Goal: Use online tool/utility: Utilize a website feature to perform a specific function

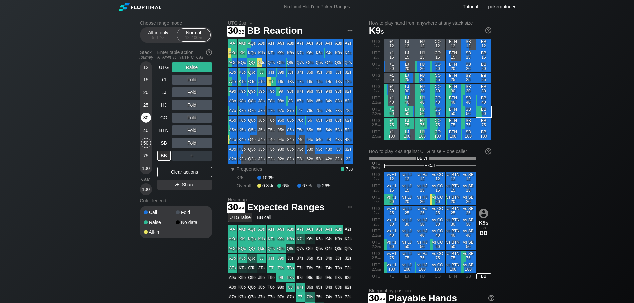
click at [149, 116] on div "30" at bounding box center [146, 118] width 10 height 10
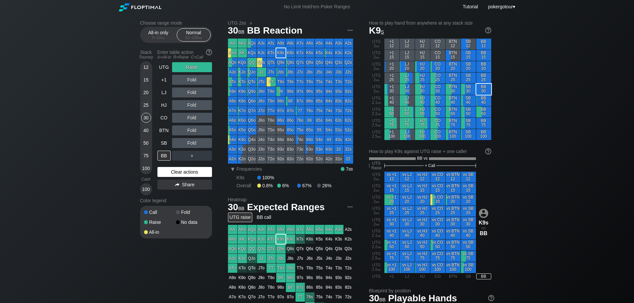
click at [171, 170] on div "Clear actions" at bounding box center [184, 172] width 55 height 10
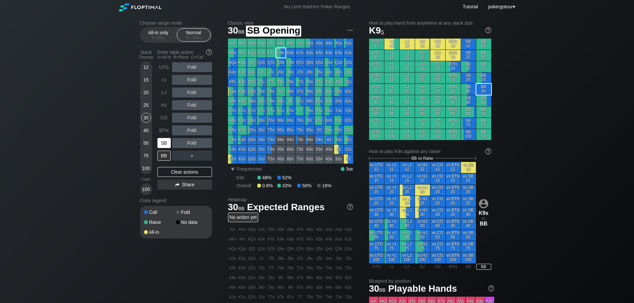
click at [165, 143] on div "SB" at bounding box center [163, 143] width 13 height 10
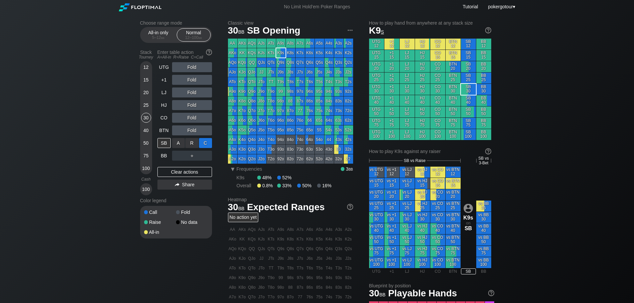
click at [202, 143] on div "C ✕" at bounding box center [205, 143] width 13 height 10
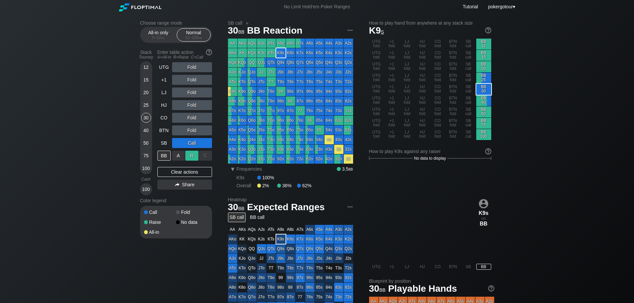
click at [190, 157] on div "R ✕" at bounding box center [191, 156] width 13 height 10
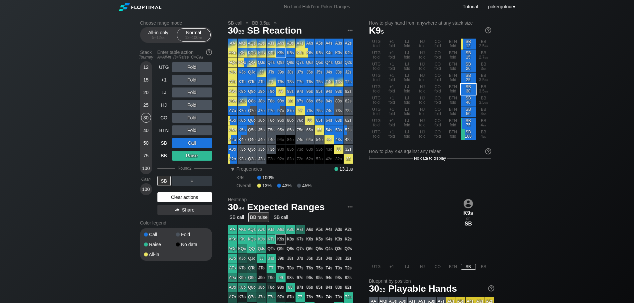
click at [184, 199] on div "Clear actions" at bounding box center [184, 197] width 55 height 10
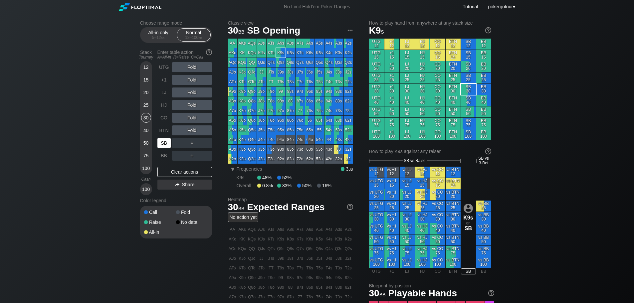
click at [165, 144] on div "SB" at bounding box center [163, 143] width 13 height 10
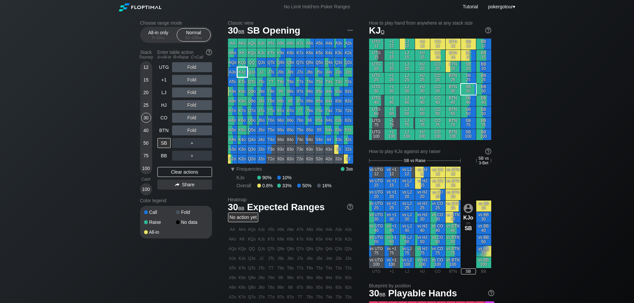
click at [219, 74] on div "KJo" at bounding box center [241, 72] width 9 height 9
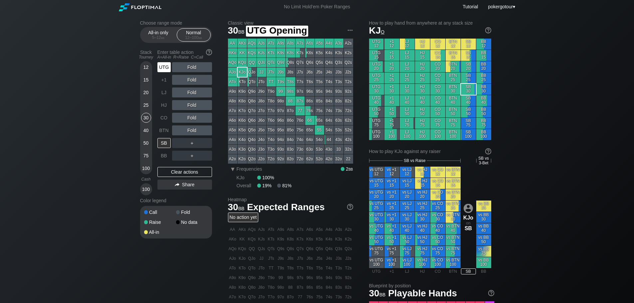
click at [168, 67] on div "UTG" at bounding box center [163, 67] width 13 height 10
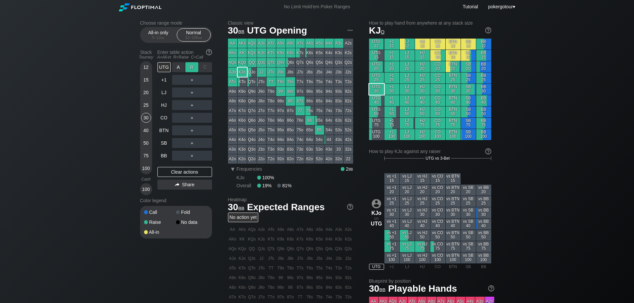
click at [193, 67] on div "R ✕" at bounding box center [191, 67] width 13 height 10
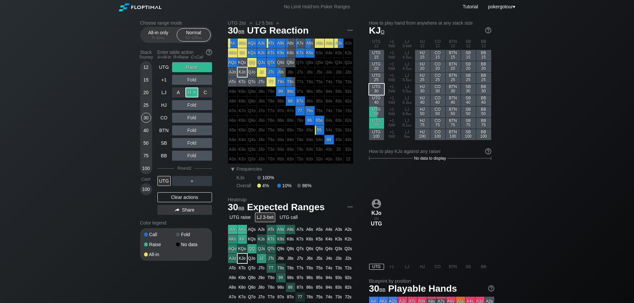
click at [194, 92] on div "R ✕" at bounding box center [191, 92] width 13 height 10
